Goal: Task Accomplishment & Management: Manage account settings

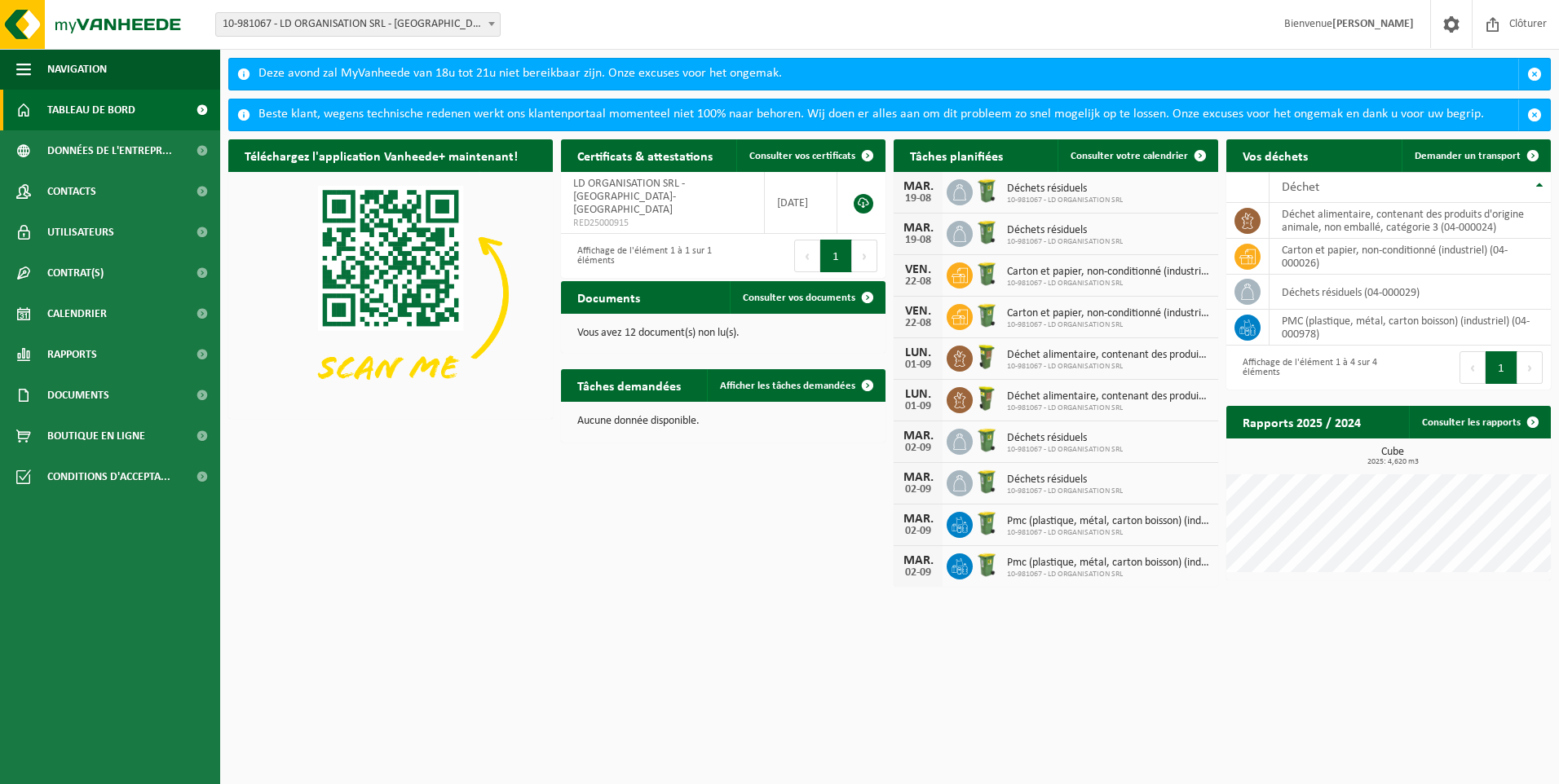
click at [1048, 229] on span "Déchets résiduels" at bounding box center [1065, 231] width 116 height 13
click at [924, 235] on div "19-08" at bounding box center [918, 240] width 33 height 12
click at [970, 234] on span at bounding box center [960, 234] width 26 height 26
click at [920, 227] on div "MAR." at bounding box center [918, 229] width 33 height 13
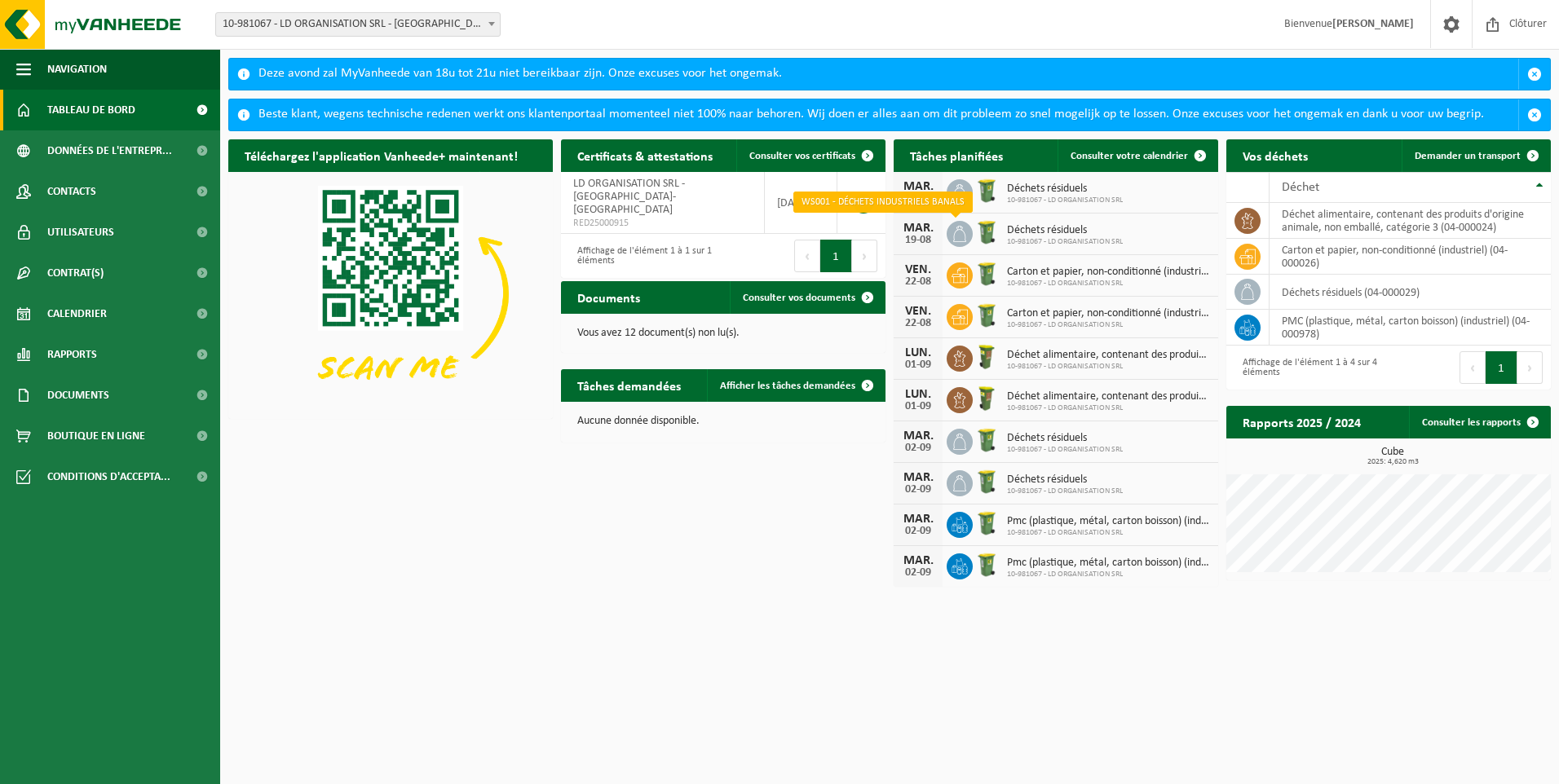
click at [952, 231] on icon at bounding box center [960, 234] width 17 height 17
click at [971, 229] on span at bounding box center [960, 234] width 26 height 26
click at [1019, 227] on span "Déchets résiduels" at bounding box center [1065, 231] width 116 height 13
click at [1026, 222] on div "Déchets résiduels 10-981067 - LD ORGANISATION SRL" at bounding box center [1061, 234] width 124 height 26
click at [1030, 222] on div "Déchets résiduels 10-981067 - LD ORGANISATION SRL" at bounding box center [1061, 234] width 124 height 26
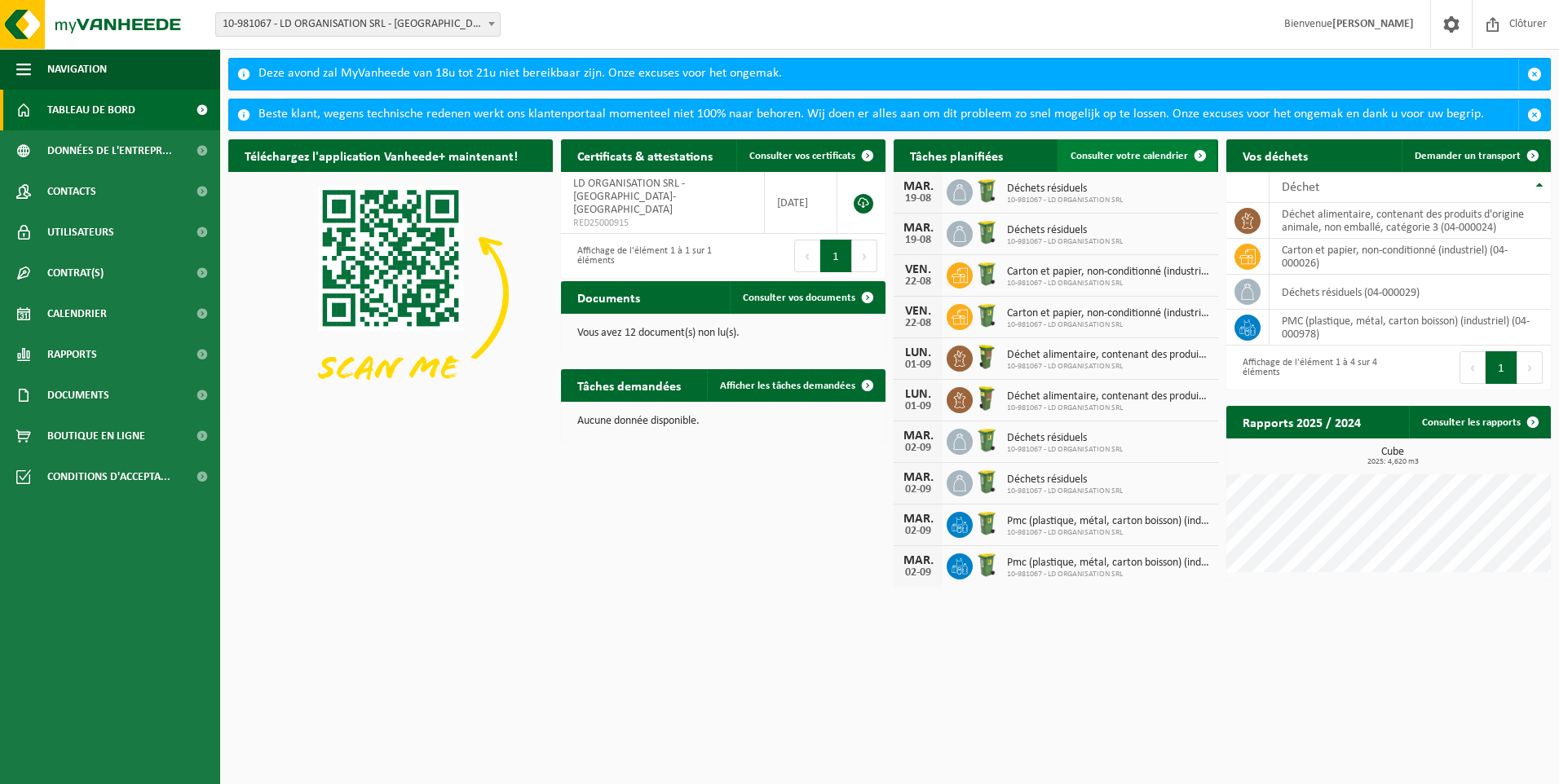
click at [1198, 153] on span at bounding box center [1201, 156] width 33 height 33
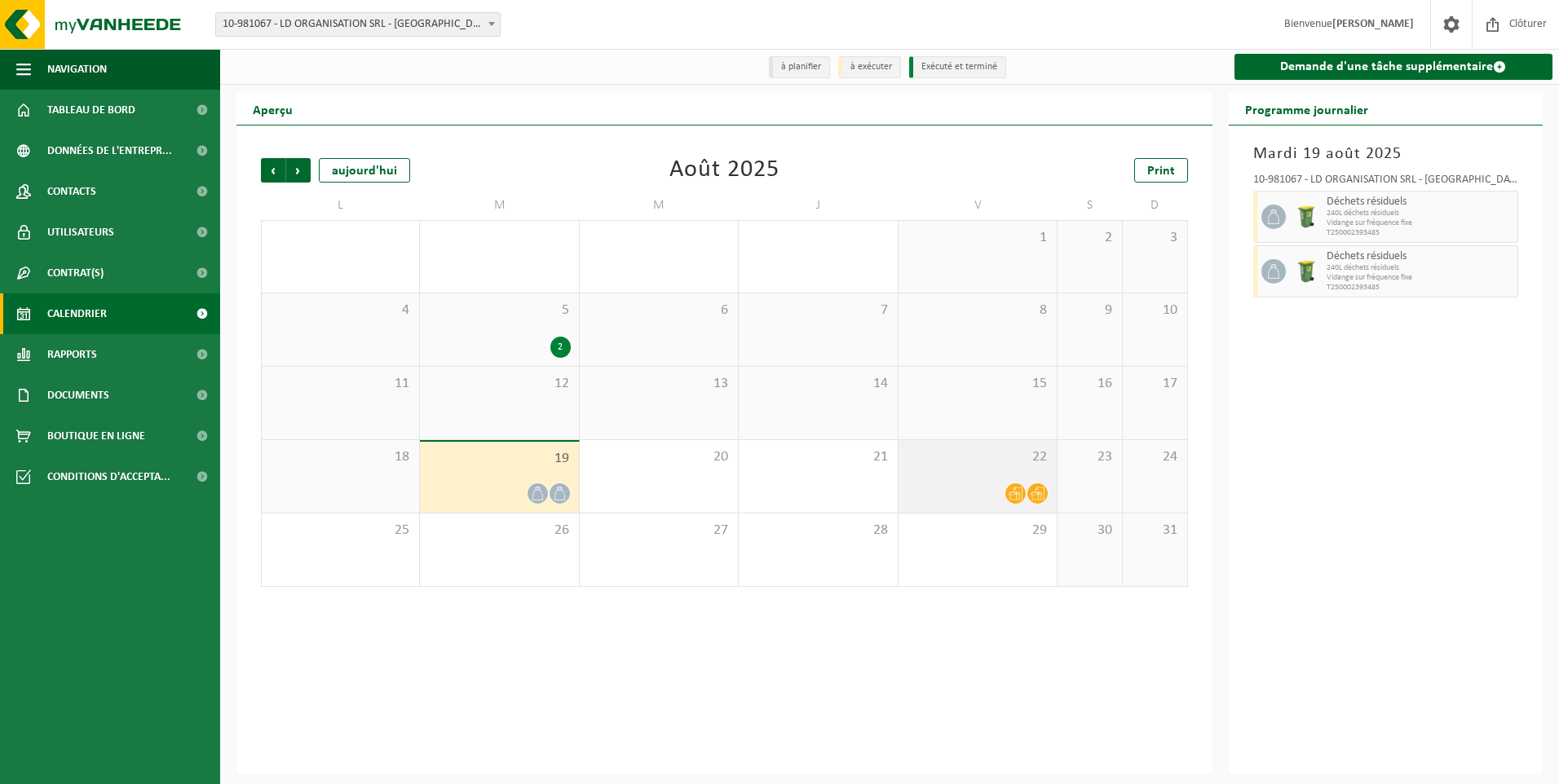
click at [1002, 490] on div at bounding box center [978, 494] width 142 height 22
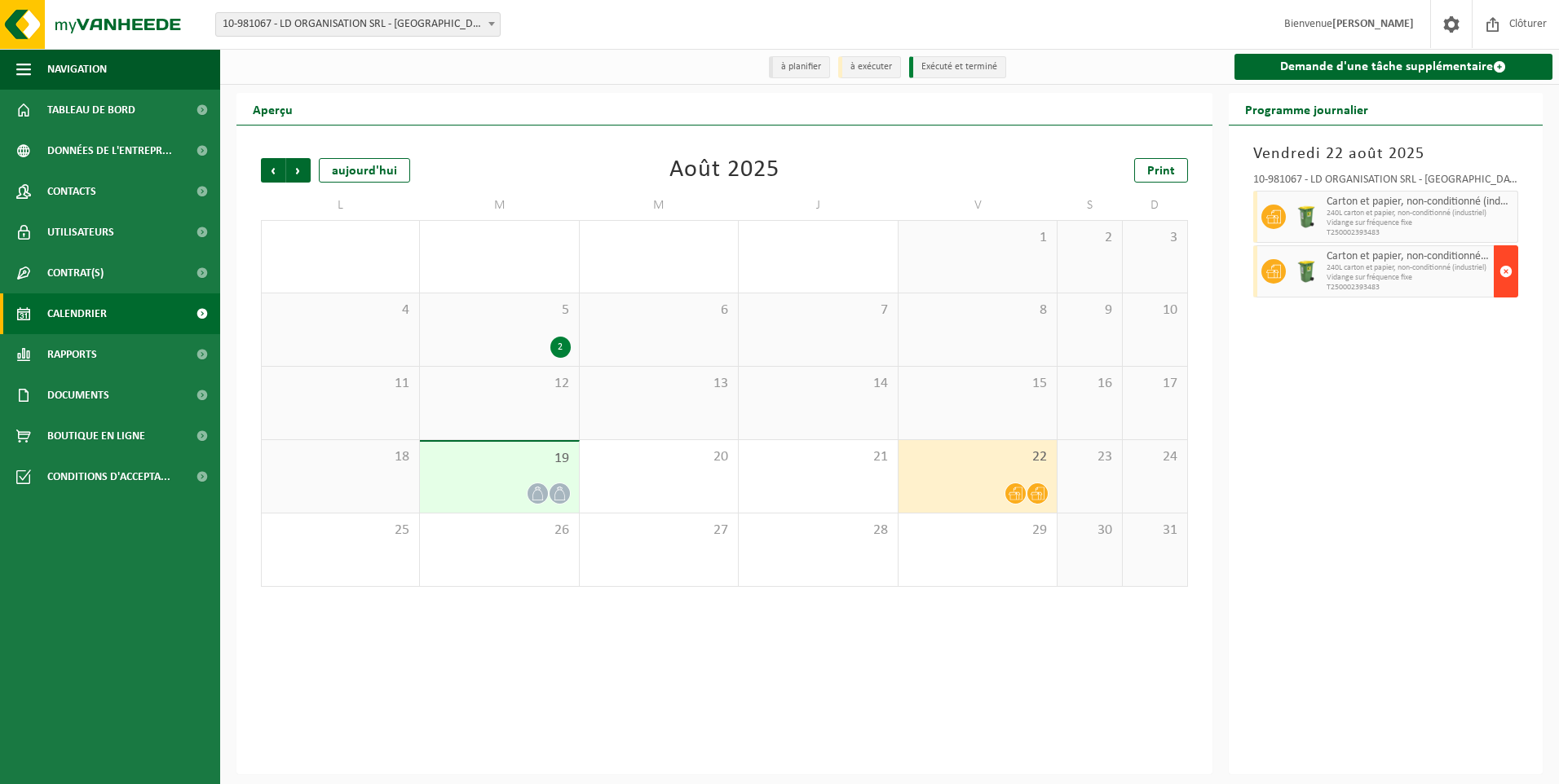
click at [1500, 269] on span "button" at bounding box center [1506, 272] width 13 height 33
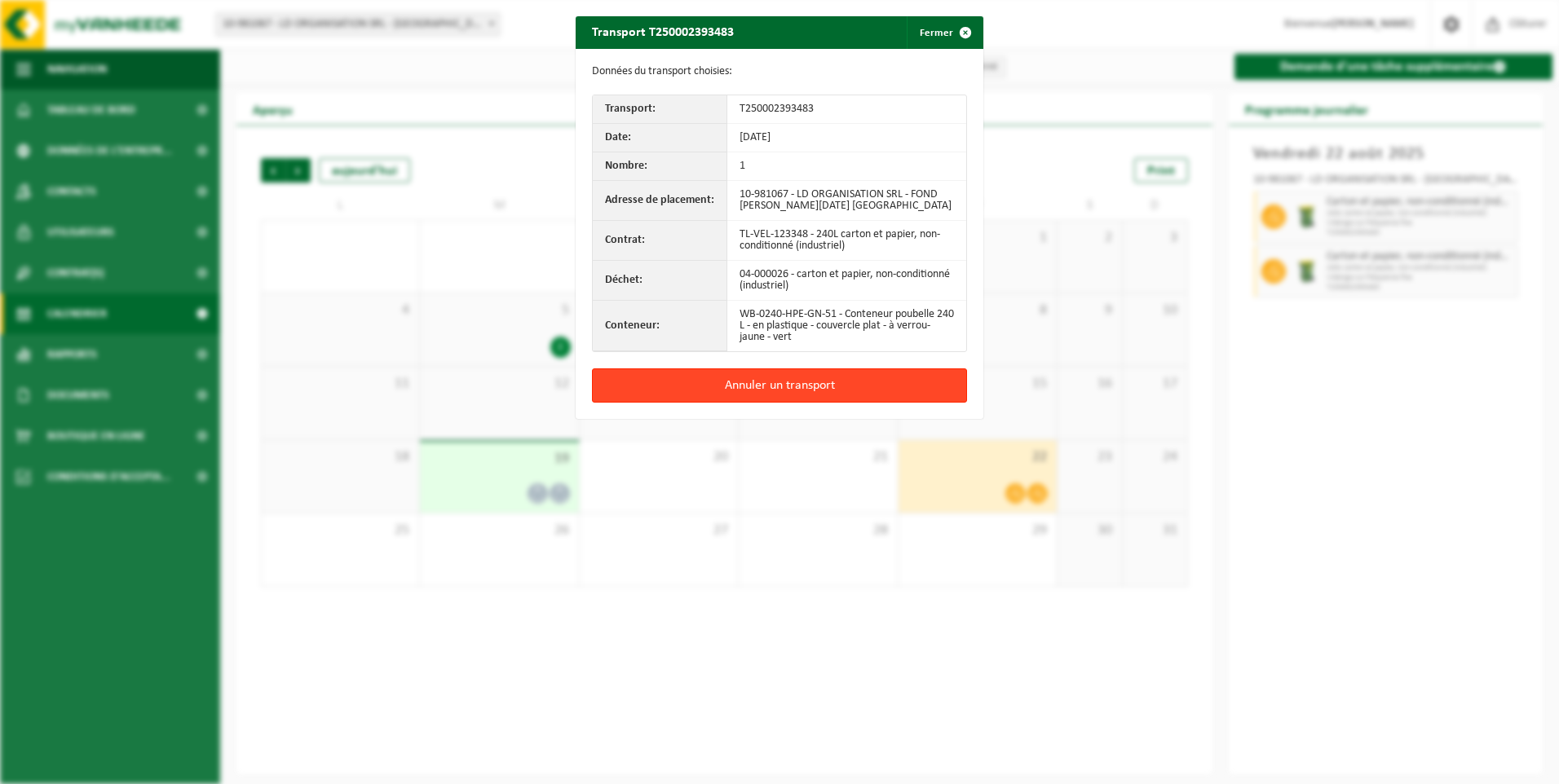
click at [869, 391] on button "Annuler un transport" at bounding box center [780, 385] width 375 height 34
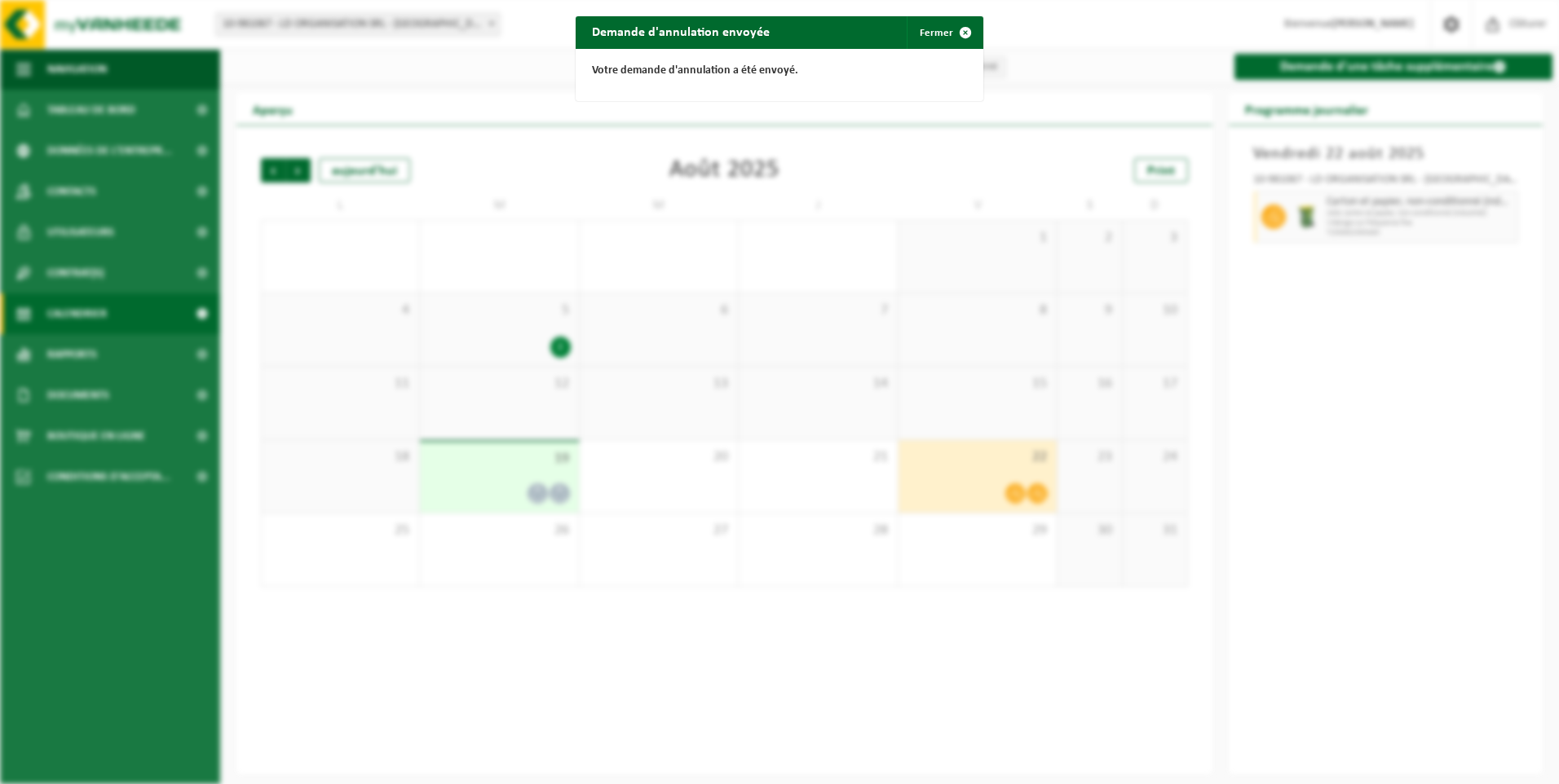
click at [561, 484] on div "Demande d'annulation envoyée Fermer Votre demande d'annulation a été envoyé." at bounding box center [780, 392] width 1559 height 784
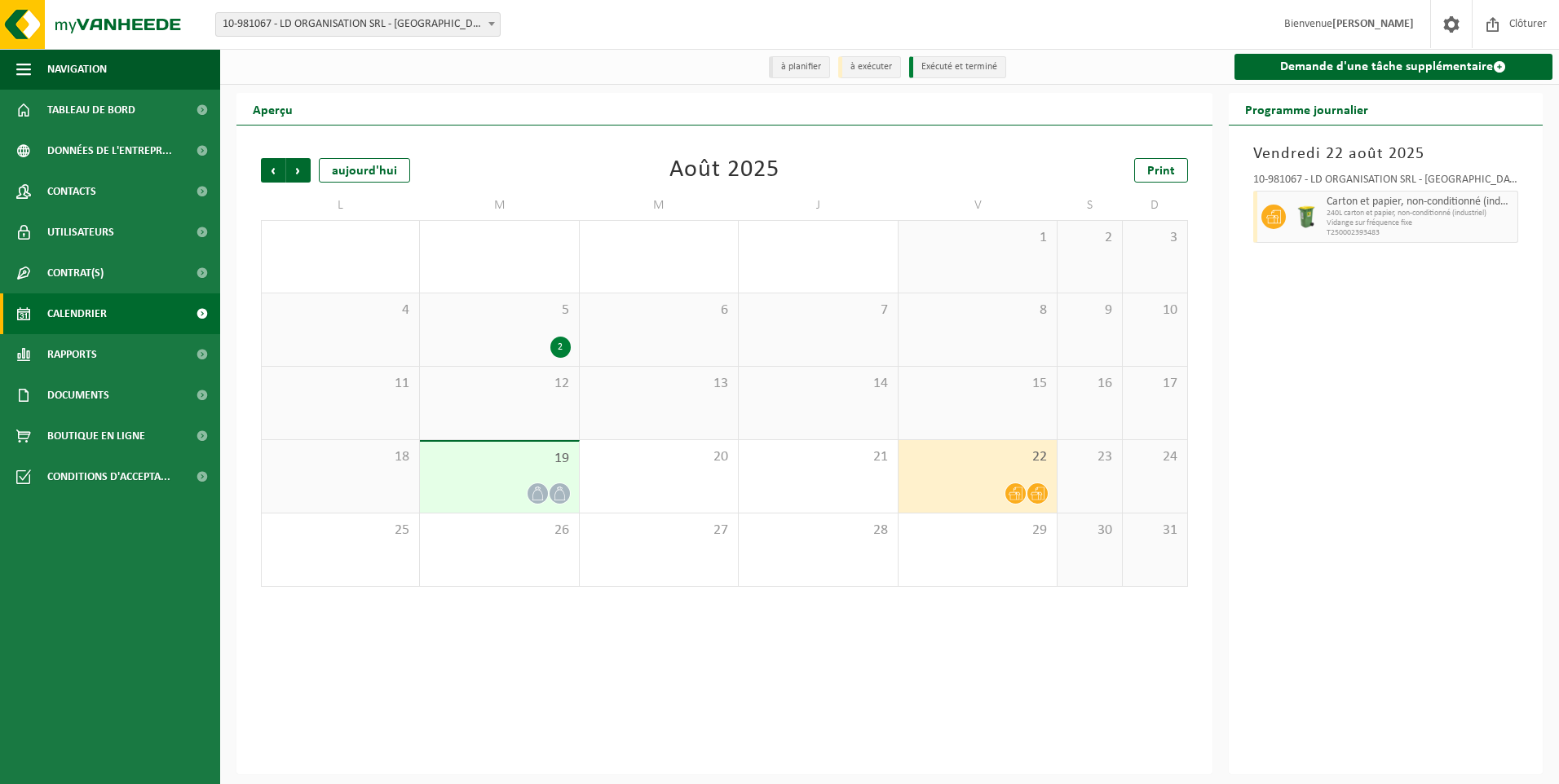
click at [561, 484] on span at bounding box center [560, 494] width 21 height 21
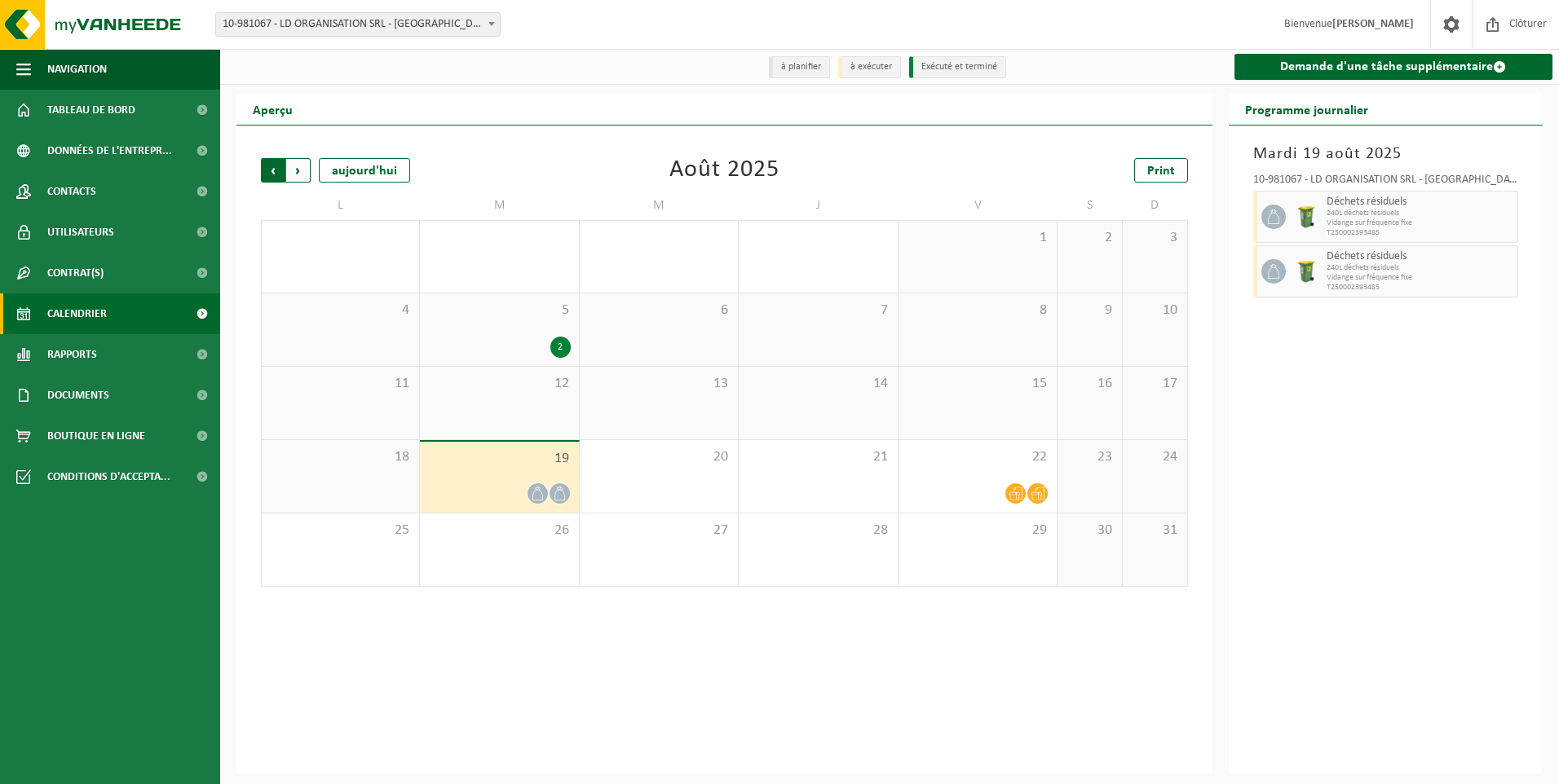
click at [302, 170] on span "Suivant" at bounding box center [299, 171] width 25 height 25
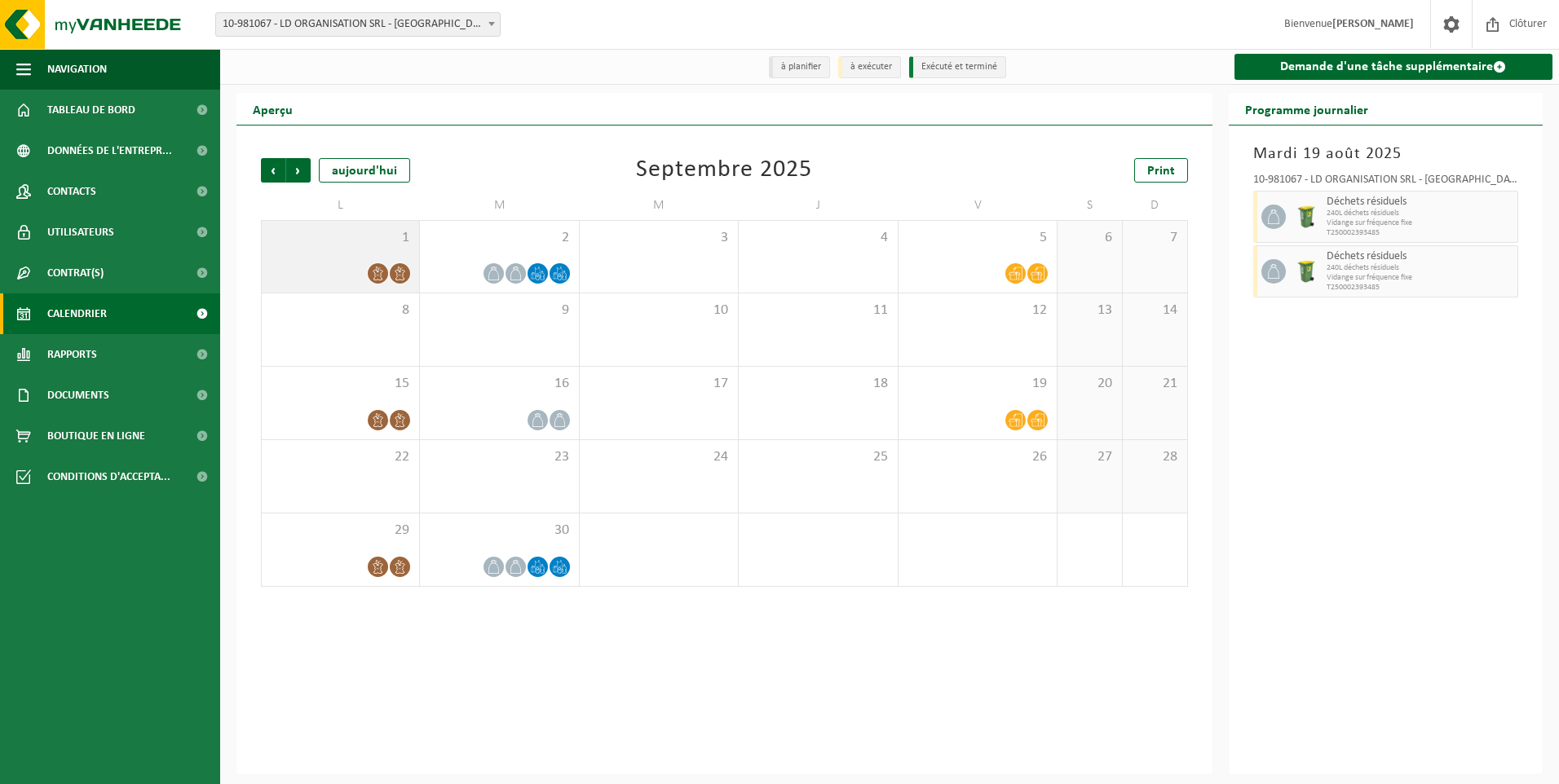
click at [380, 269] on icon at bounding box center [378, 273] width 10 height 14
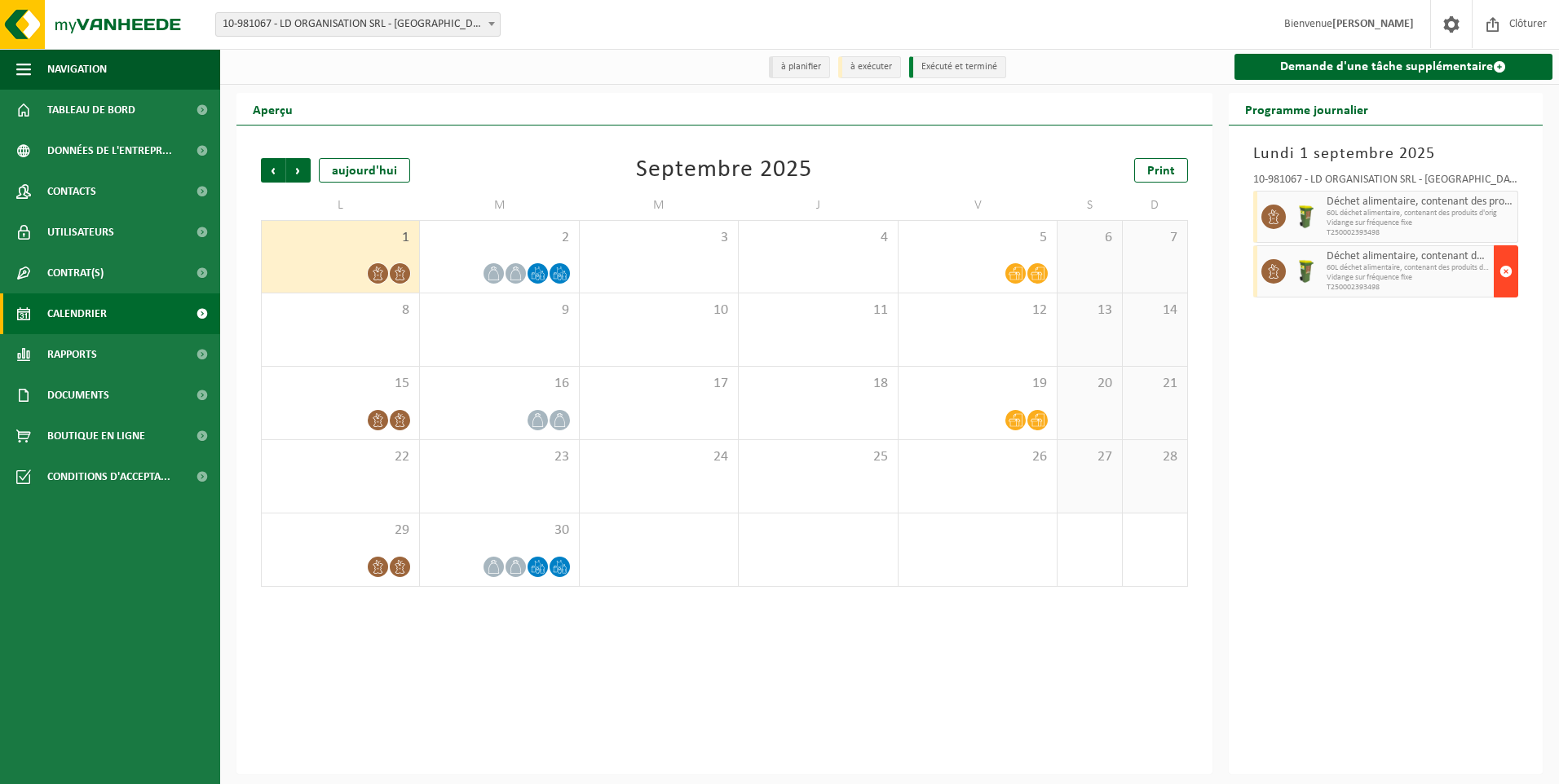
click at [1509, 274] on span "button" at bounding box center [1506, 272] width 13 height 33
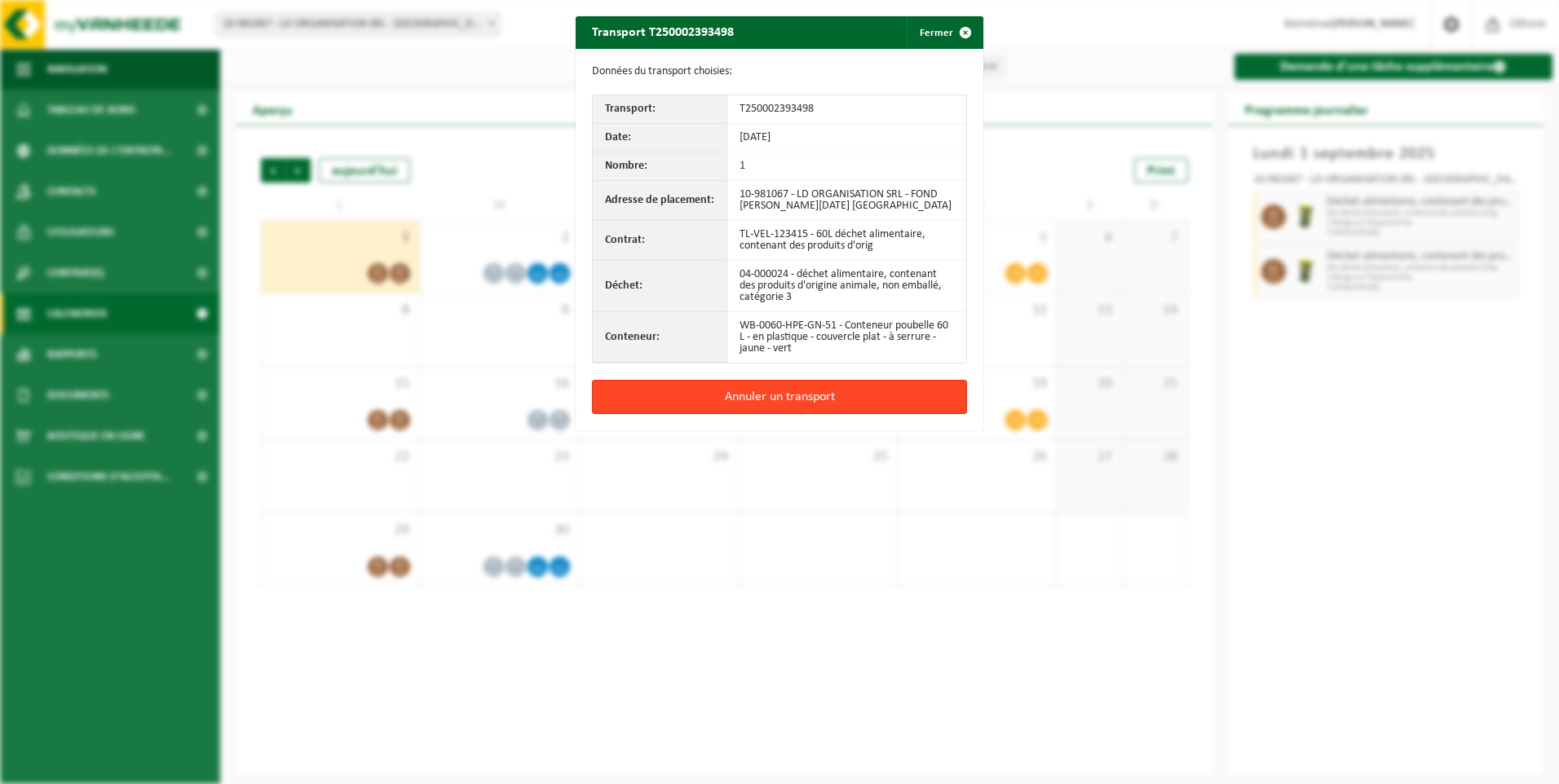
click at [802, 403] on button "Annuler un transport" at bounding box center [780, 396] width 375 height 34
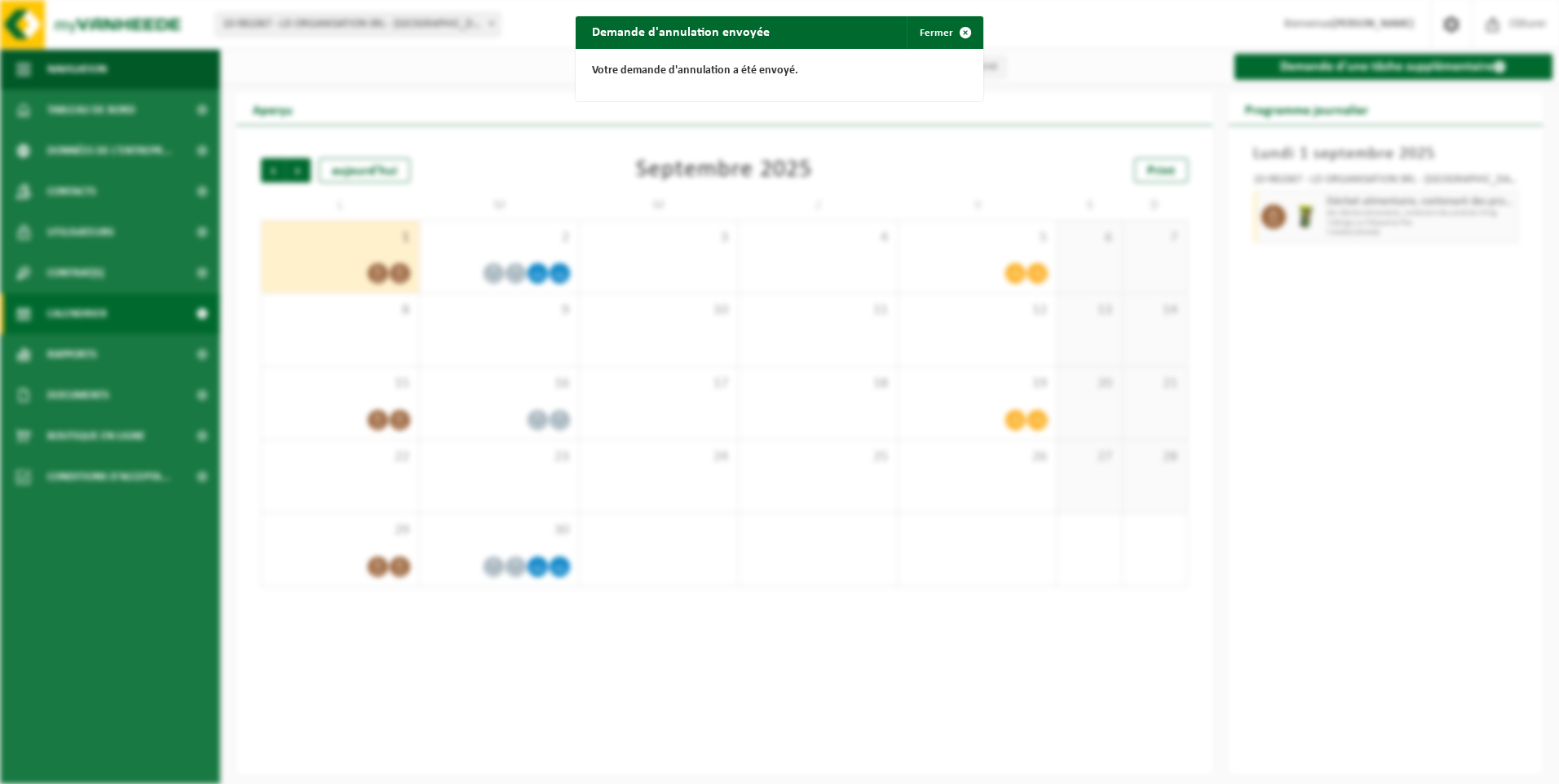
click at [1296, 220] on div "Demande d'annulation envoyée Fermer Votre demande d'annulation a été envoyé." at bounding box center [780, 392] width 1559 height 784
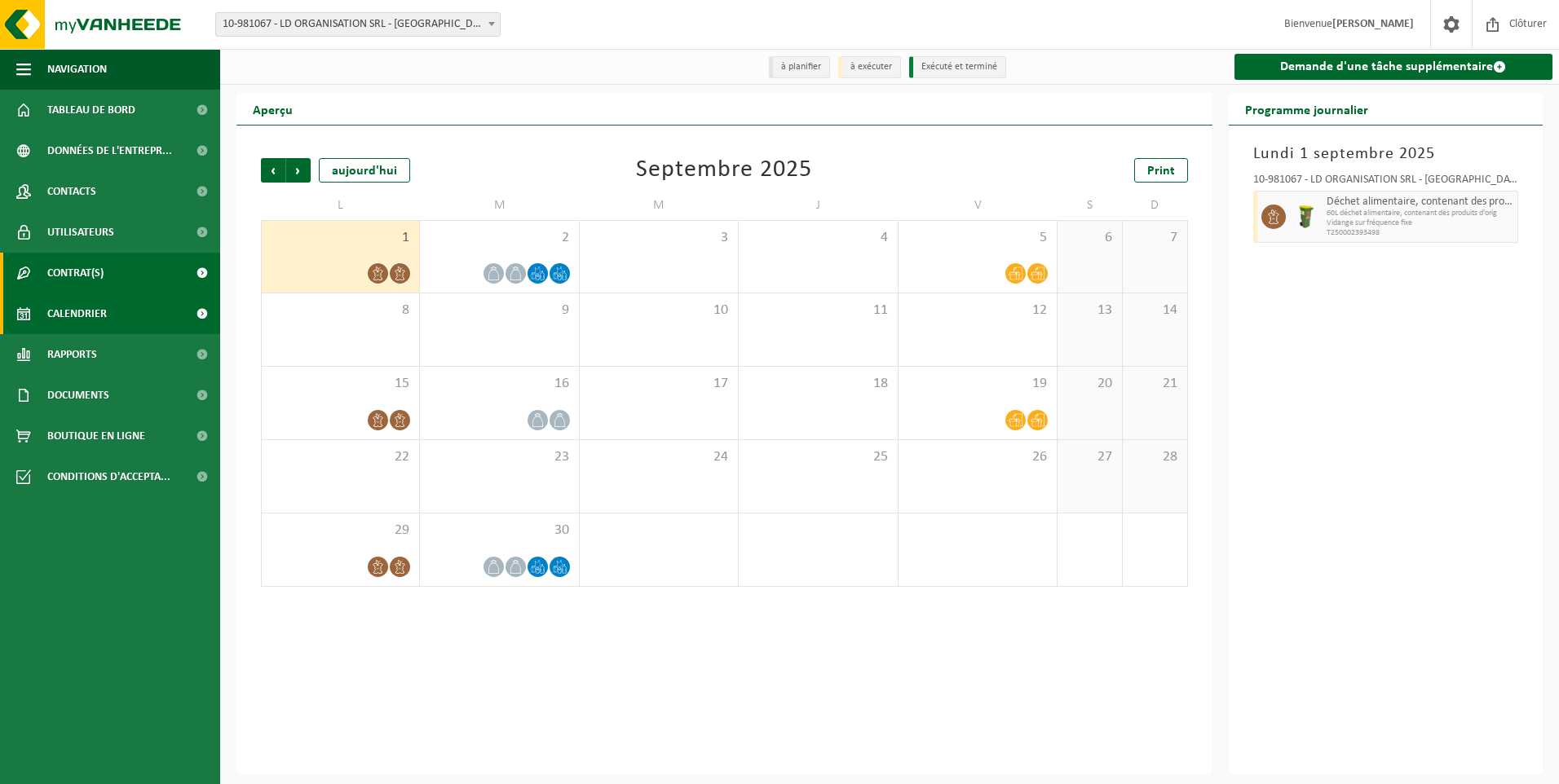
click at [129, 265] on link "Contrat(s)" at bounding box center [110, 272] width 220 height 40
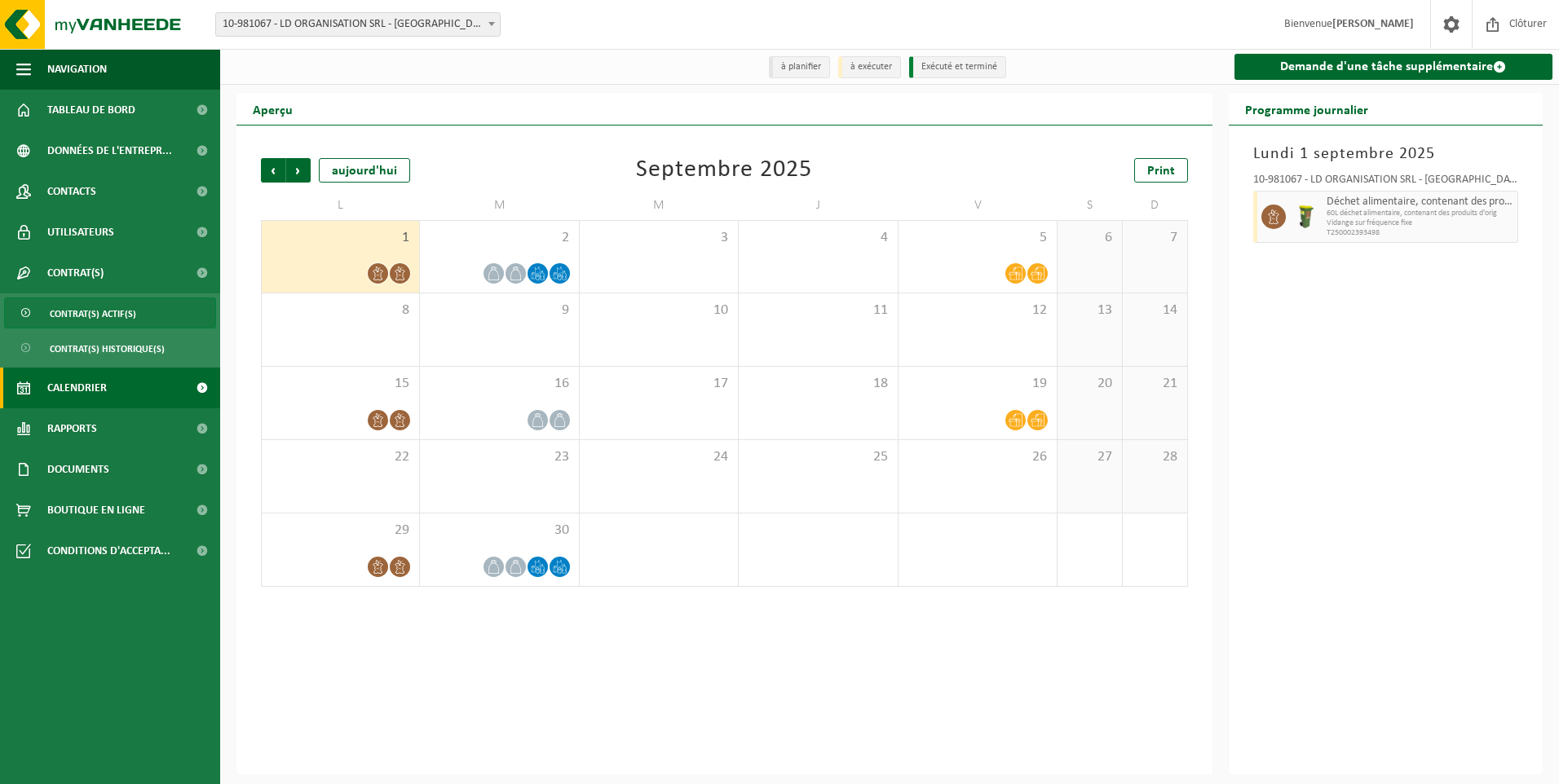
click at [116, 309] on span "Contrat(s) actif(s)" at bounding box center [92, 314] width 87 height 31
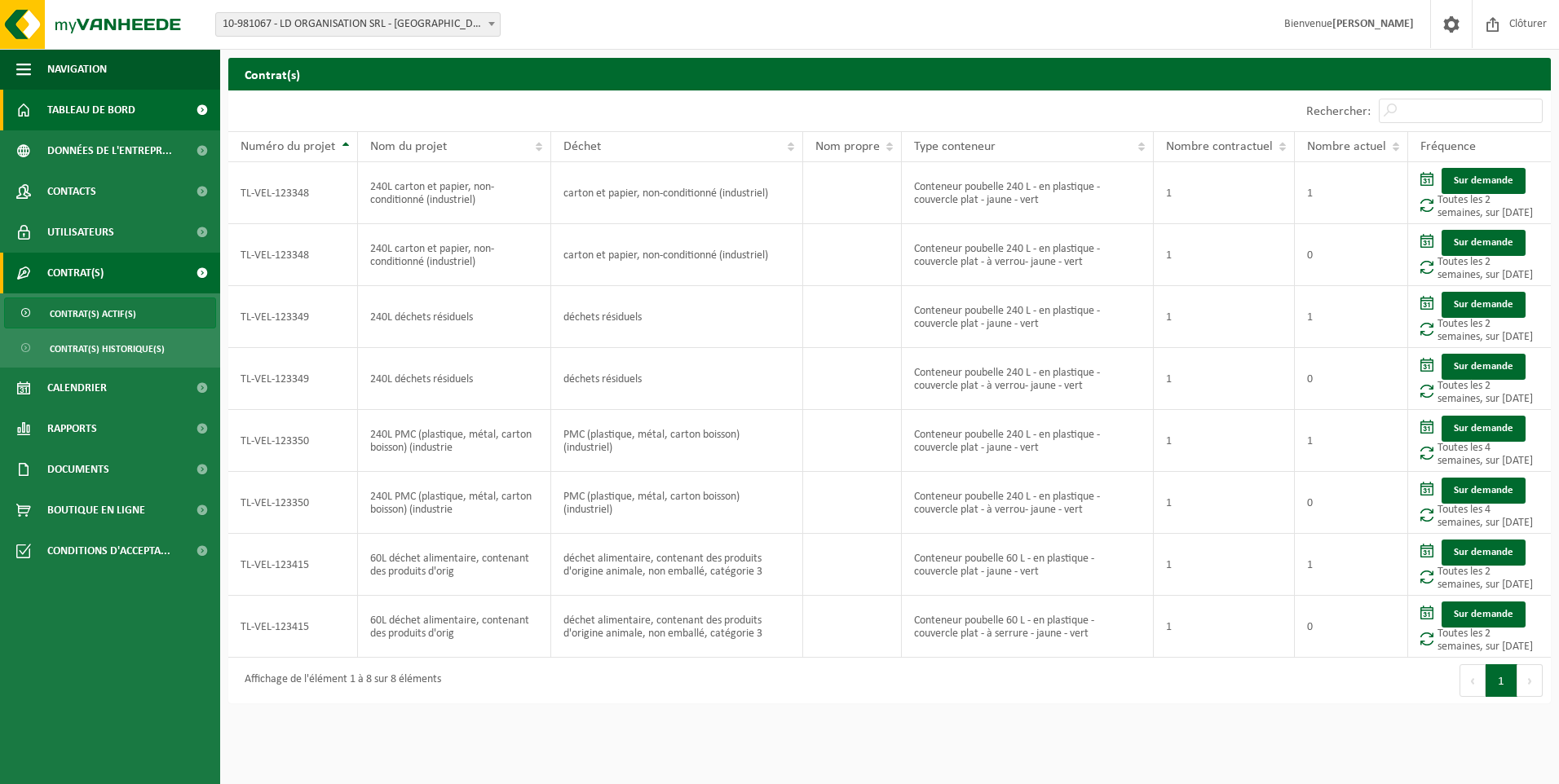
click at [66, 107] on span "Tableau de bord" at bounding box center [91, 110] width 88 height 40
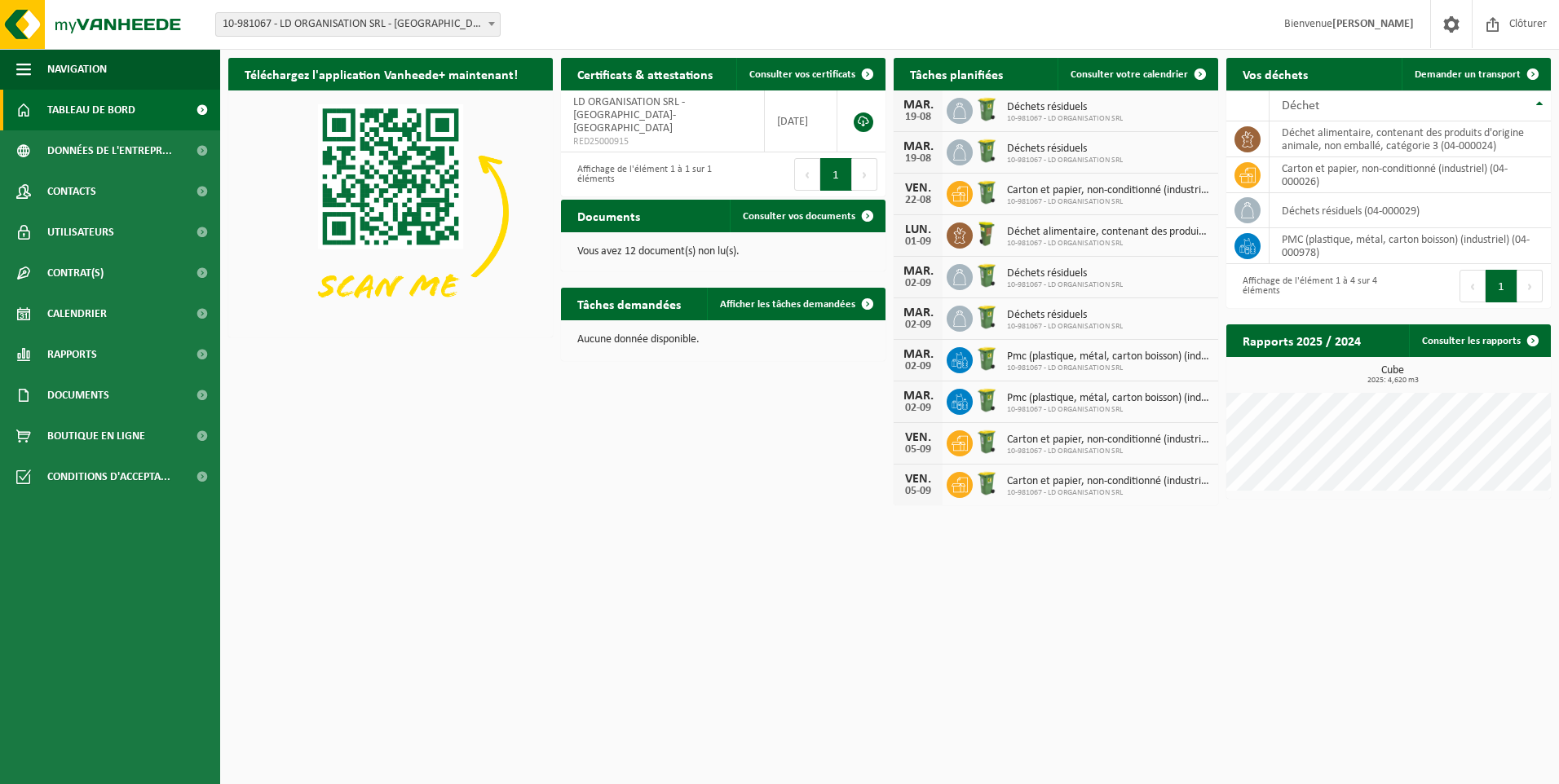
click at [618, 250] on p "Vous avez 12 document(s) non lu(s)." at bounding box center [723, 252] width 292 height 12
click at [798, 218] on span "Consulter vos documents" at bounding box center [799, 216] width 112 height 11
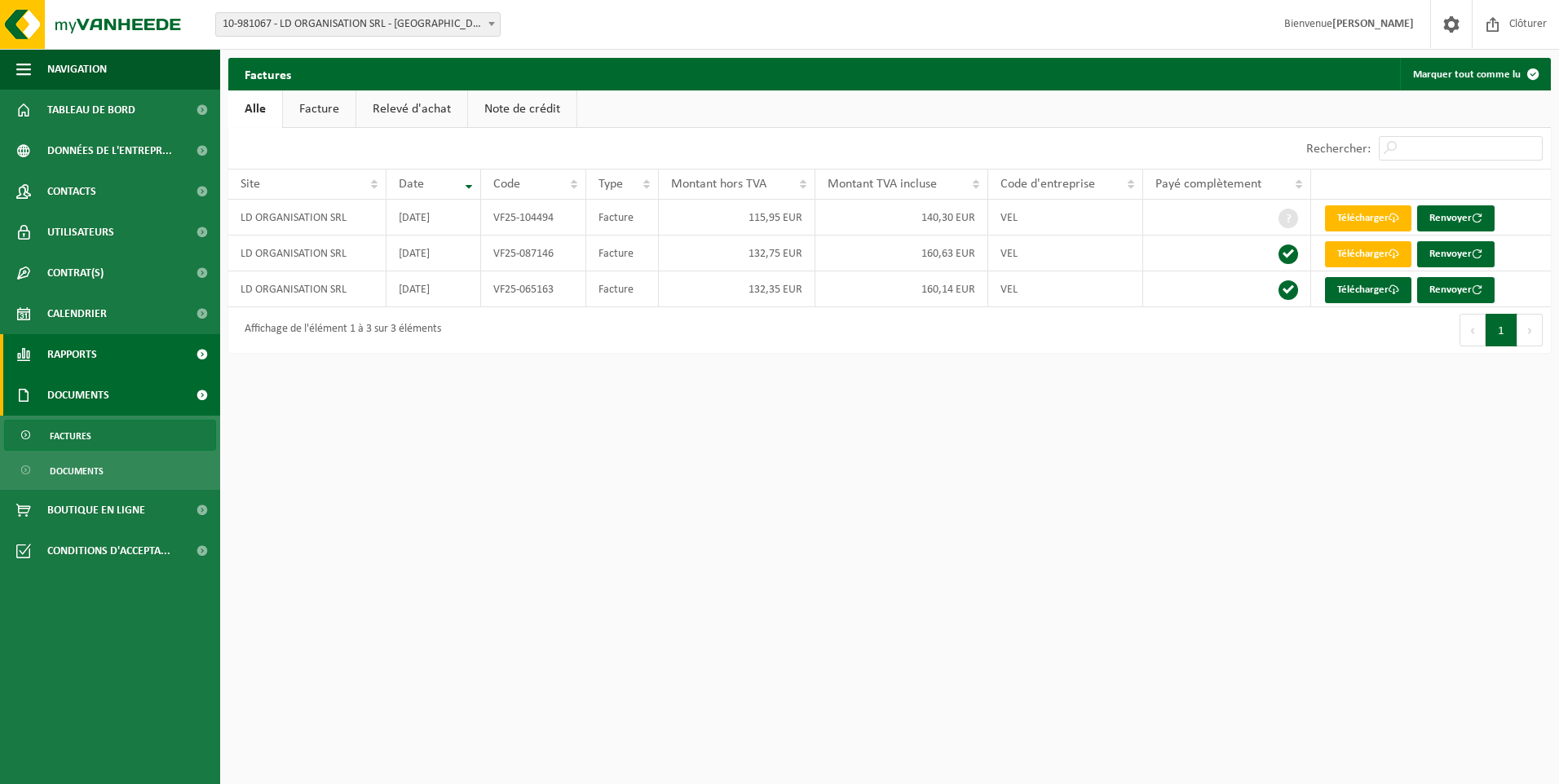
click at [64, 345] on span "Rapports" at bounding box center [72, 354] width 50 height 40
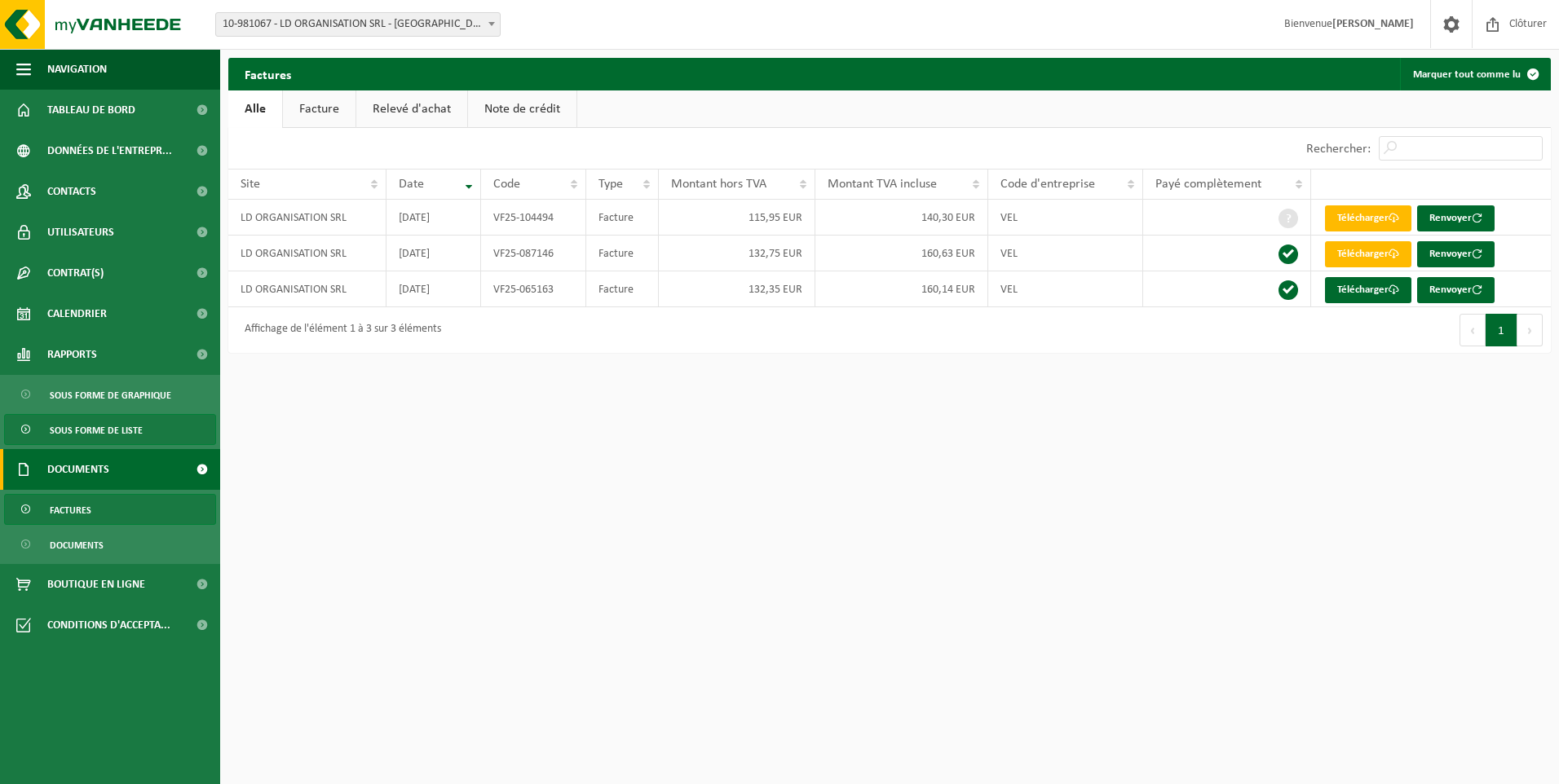
click at [100, 423] on span "Sous forme de liste" at bounding box center [96, 431] width 93 height 31
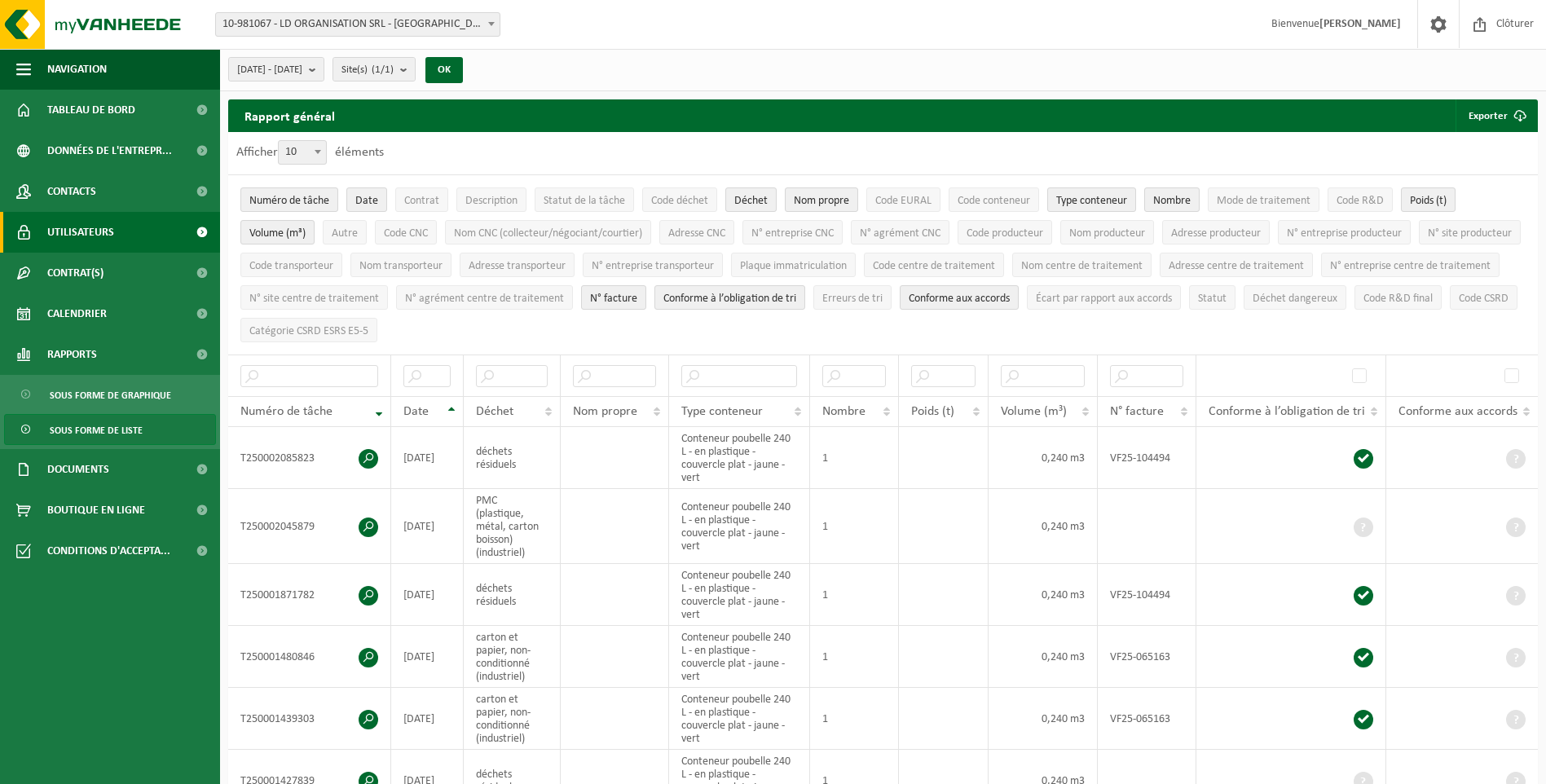
click at [116, 231] on link "Utilisateurs" at bounding box center [110, 232] width 220 height 40
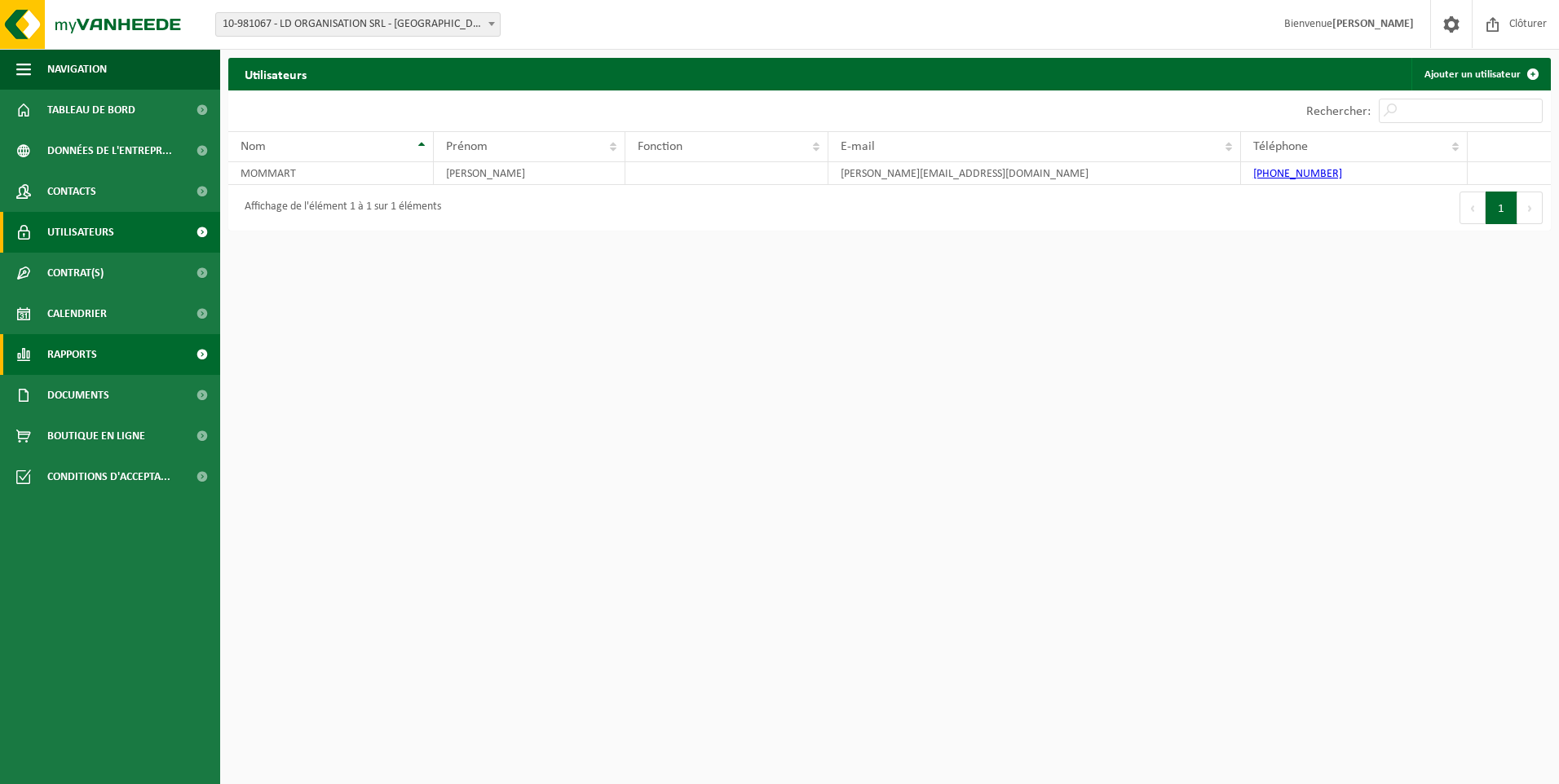
click at [83, 360] on span "Rapports" at bounding box center [72, 354] width 50 height 40
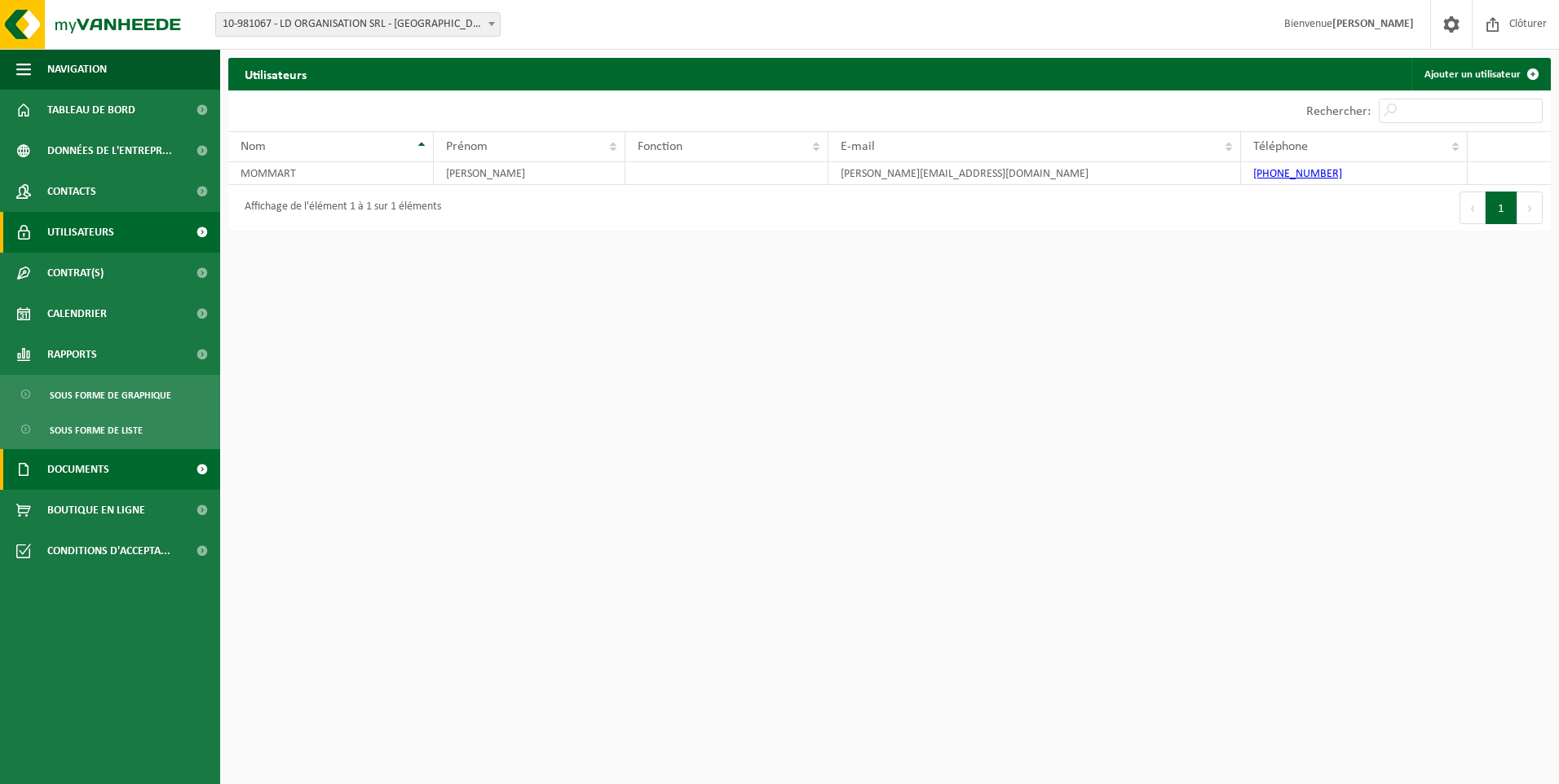
click at [160, 470] on link "Documents" at bounding box center [110, 469] width 220 height 40
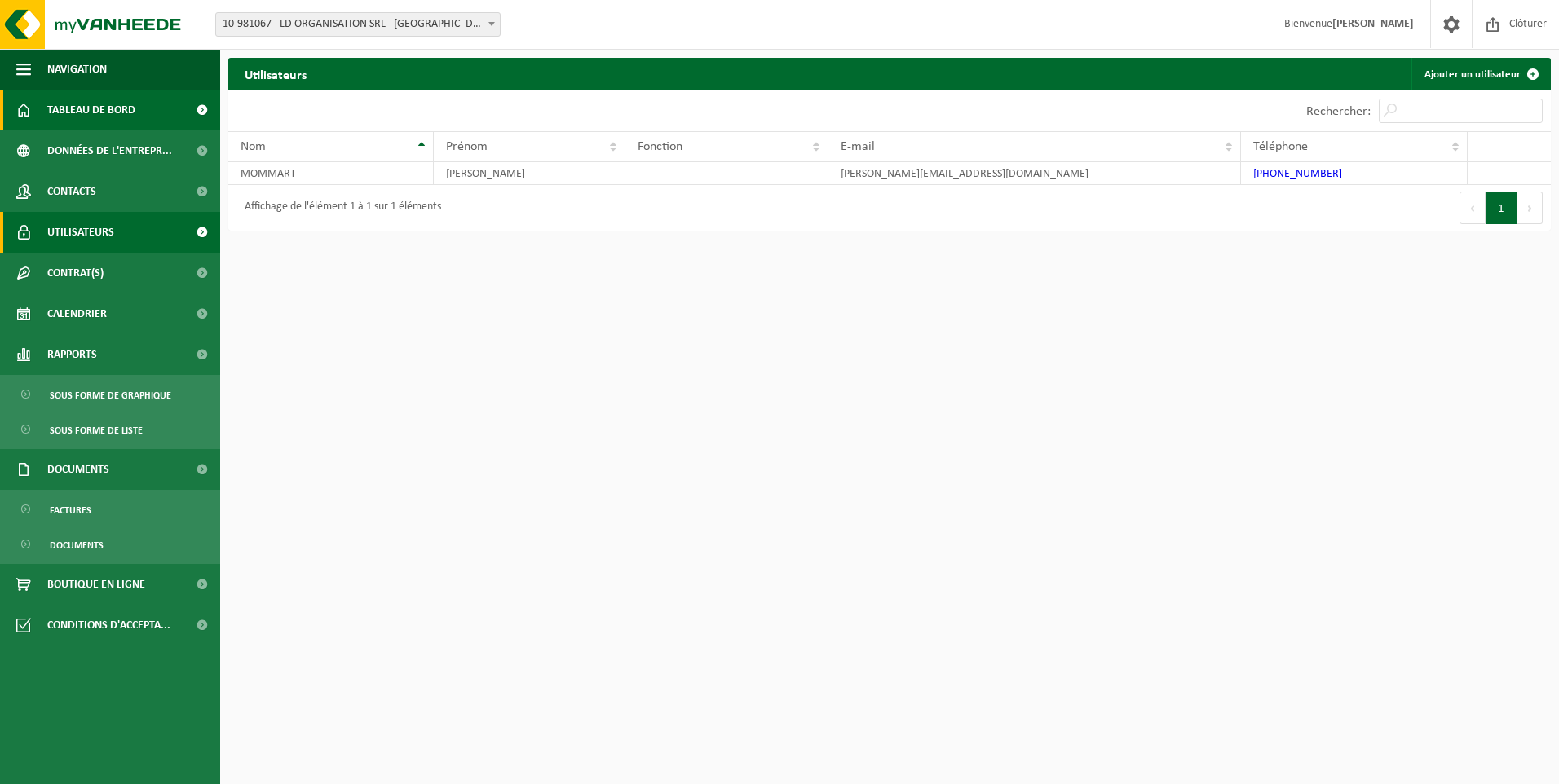
click at [148, 115] on link "Tableau de bord" at bounding box center [110, 110] width 220 height 40
